Goal: Transaction & Acquisition: Purchase product/service

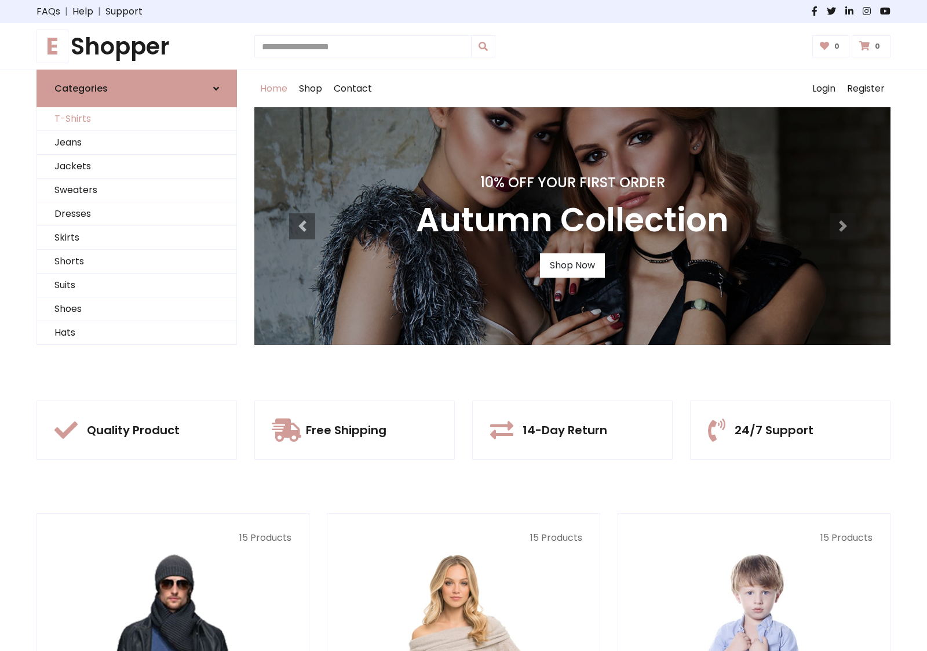
click at [137, 119] on link "T-Shirts" at bounding box center [136, 119] width 199 height 24
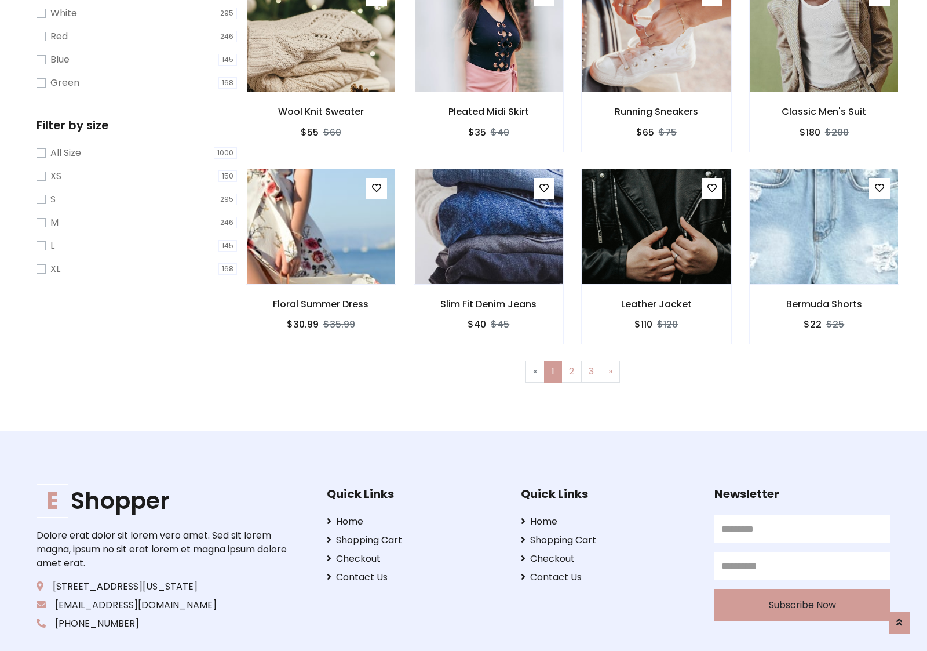
scroll to position [21, 0]
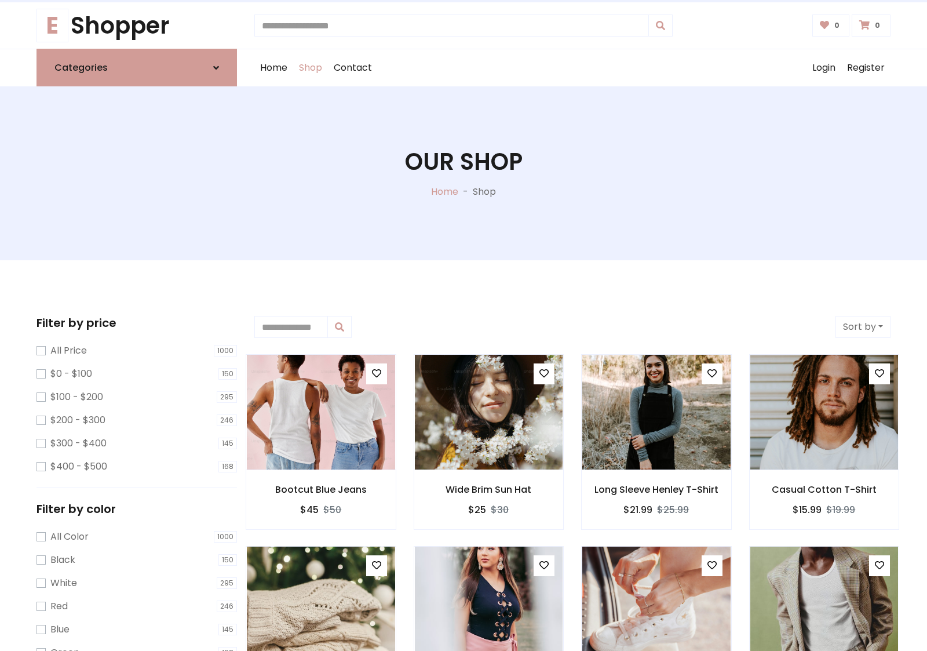
click at [463, 173] on h1 "Our Shop" at bounding box center [464, 162] width 118 height 28
click at [572, 68] on div "Home Shop Contact Log out Login Register" at bounding box center [572, 67] width 636 height 37
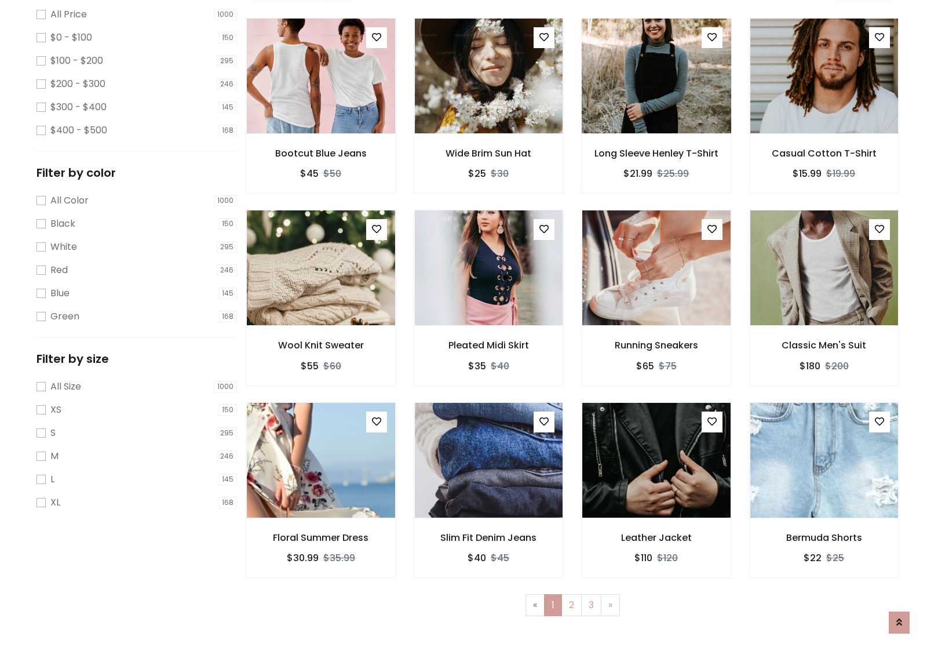
click at [656, 116] on img at bounding box center [656, 76] width 178 height 278
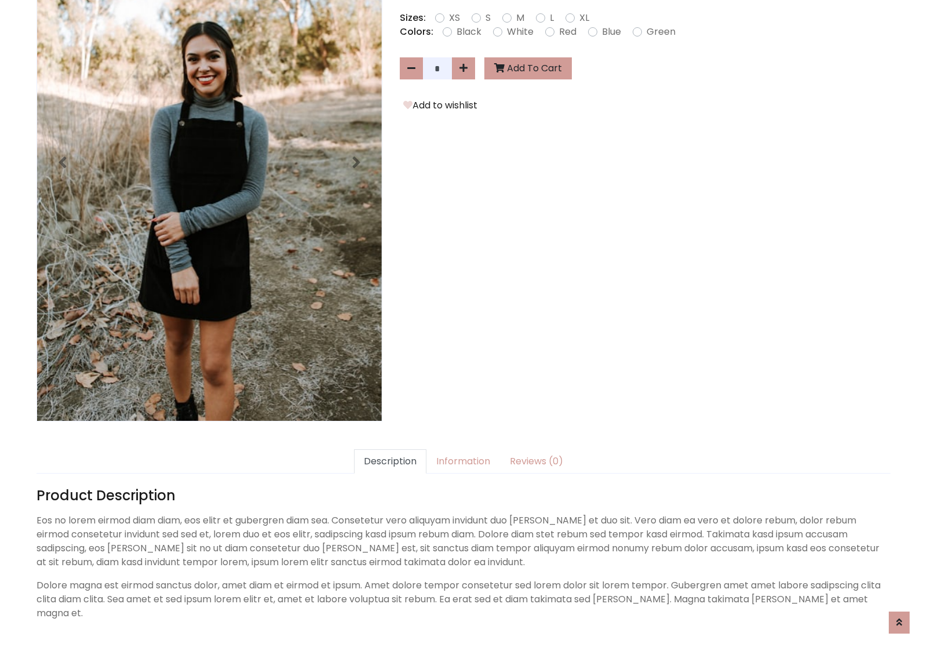
scroll to position [283, 0]
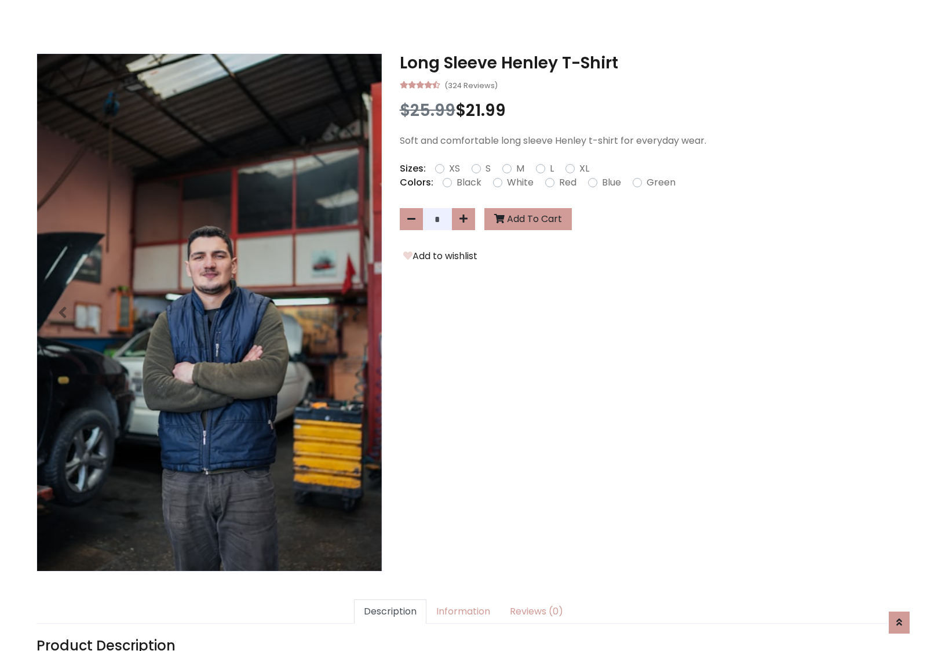
click at [645, 63] on h3 "Long Sleeve Henley T-Shirt" at bounding box center [645, 63] width 491 height 20
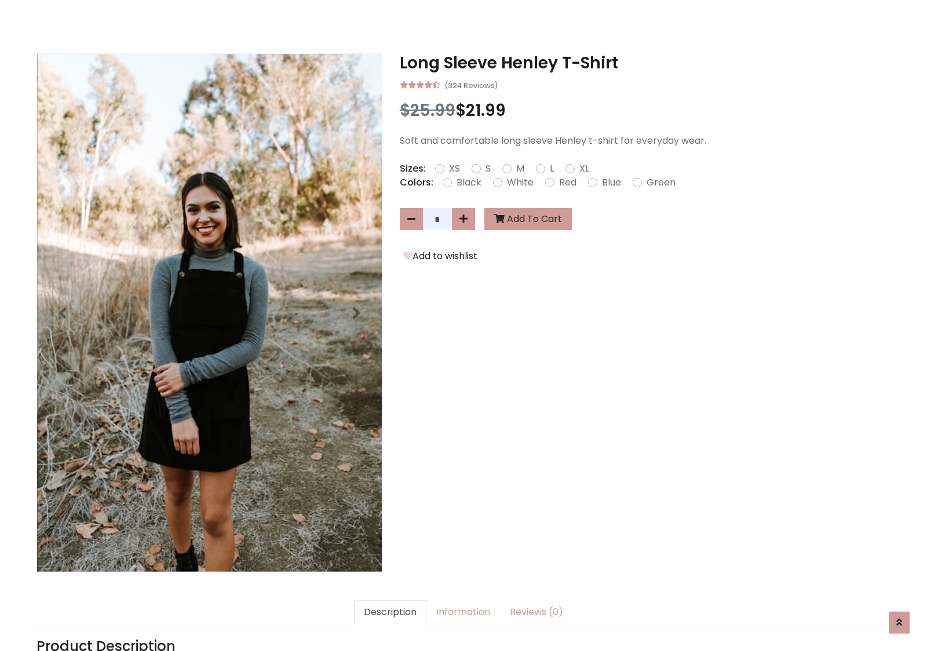
click at [645, 63] on h3 "Long Sleeve Henley T-Shirt" at bounding box center [645, 63] width 491 height 20
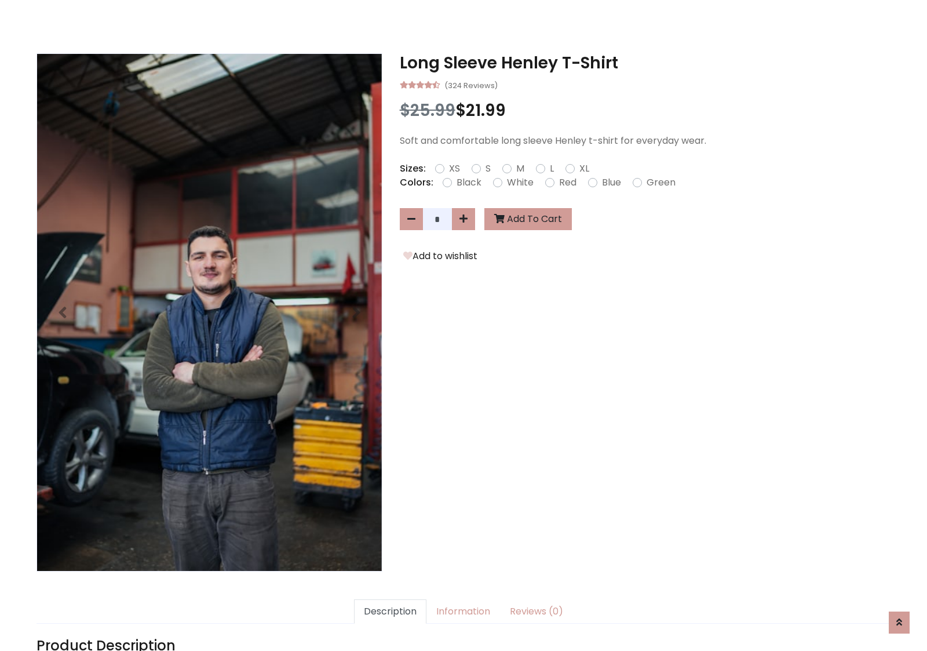
click at [645, 63] on h3 "Long Sleeve Henley T-Shirt" at bounding box center [645, 63] width 491 height 20
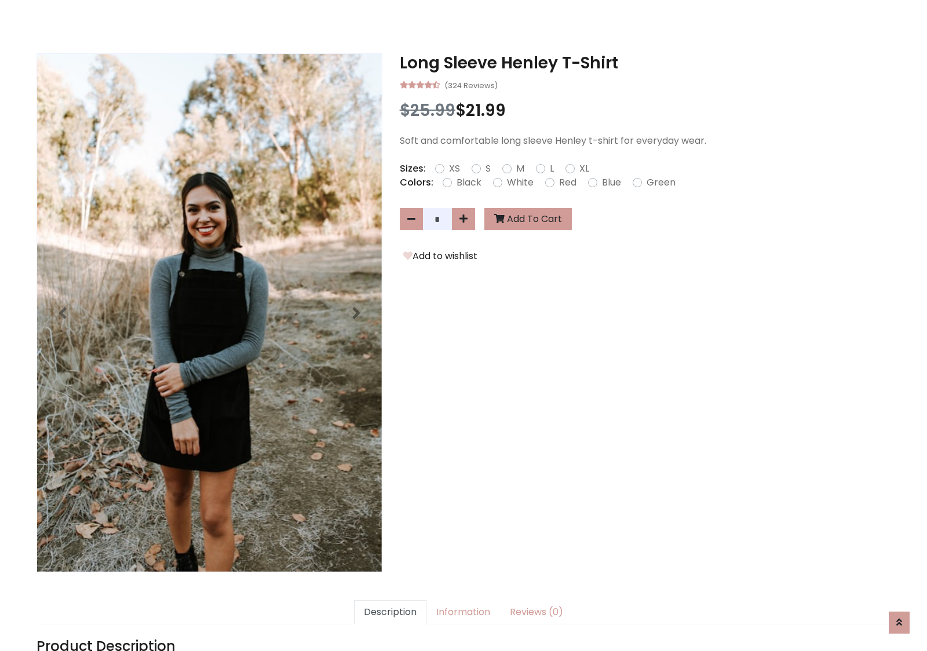
scroll to position [0, 0]
